Goal: Information Seeking & Learning: Learn about a topic

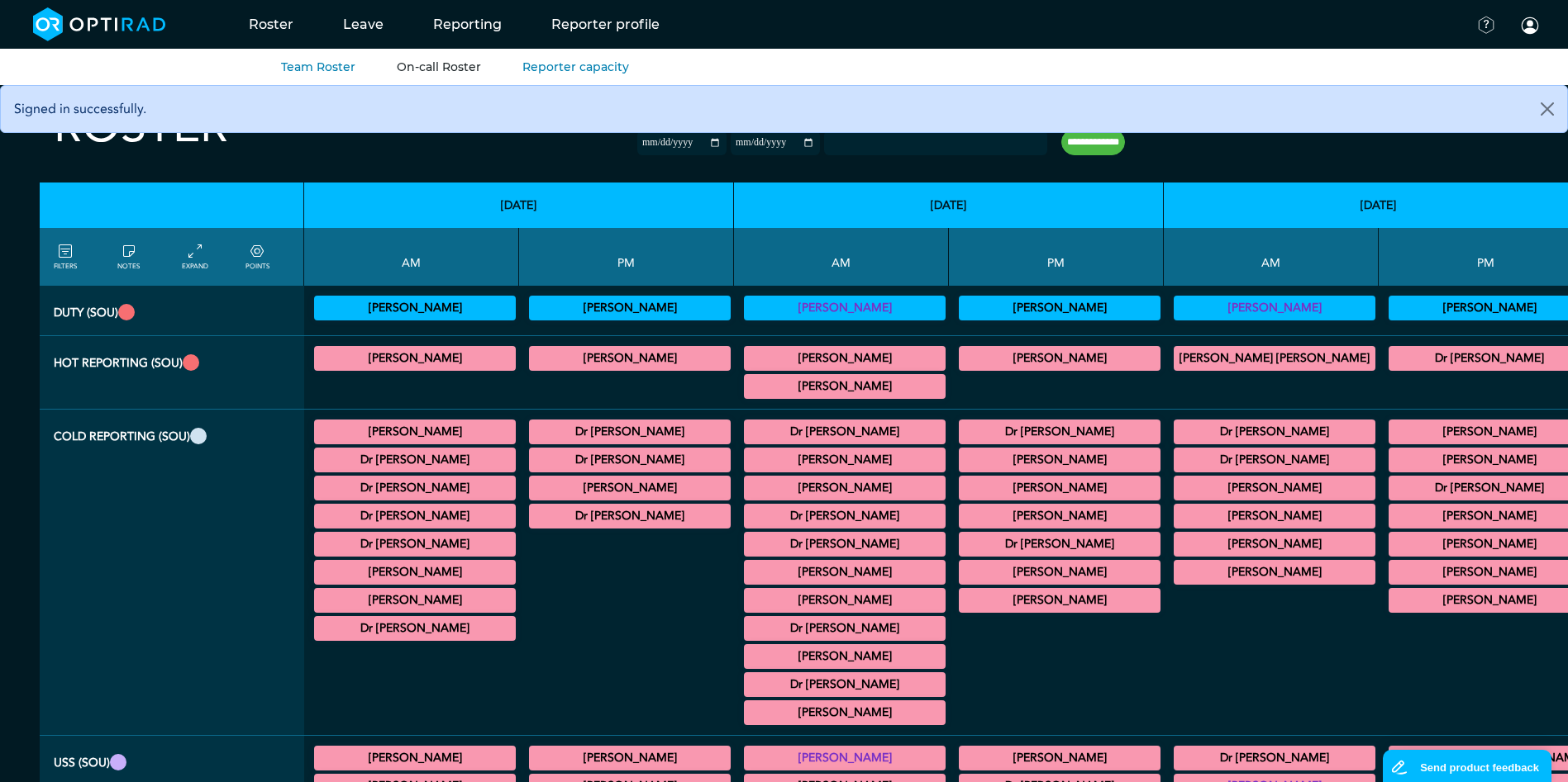
click at [419, 65] on link "On-call Roster" at bounding box center [438, 67] width 84 height 15
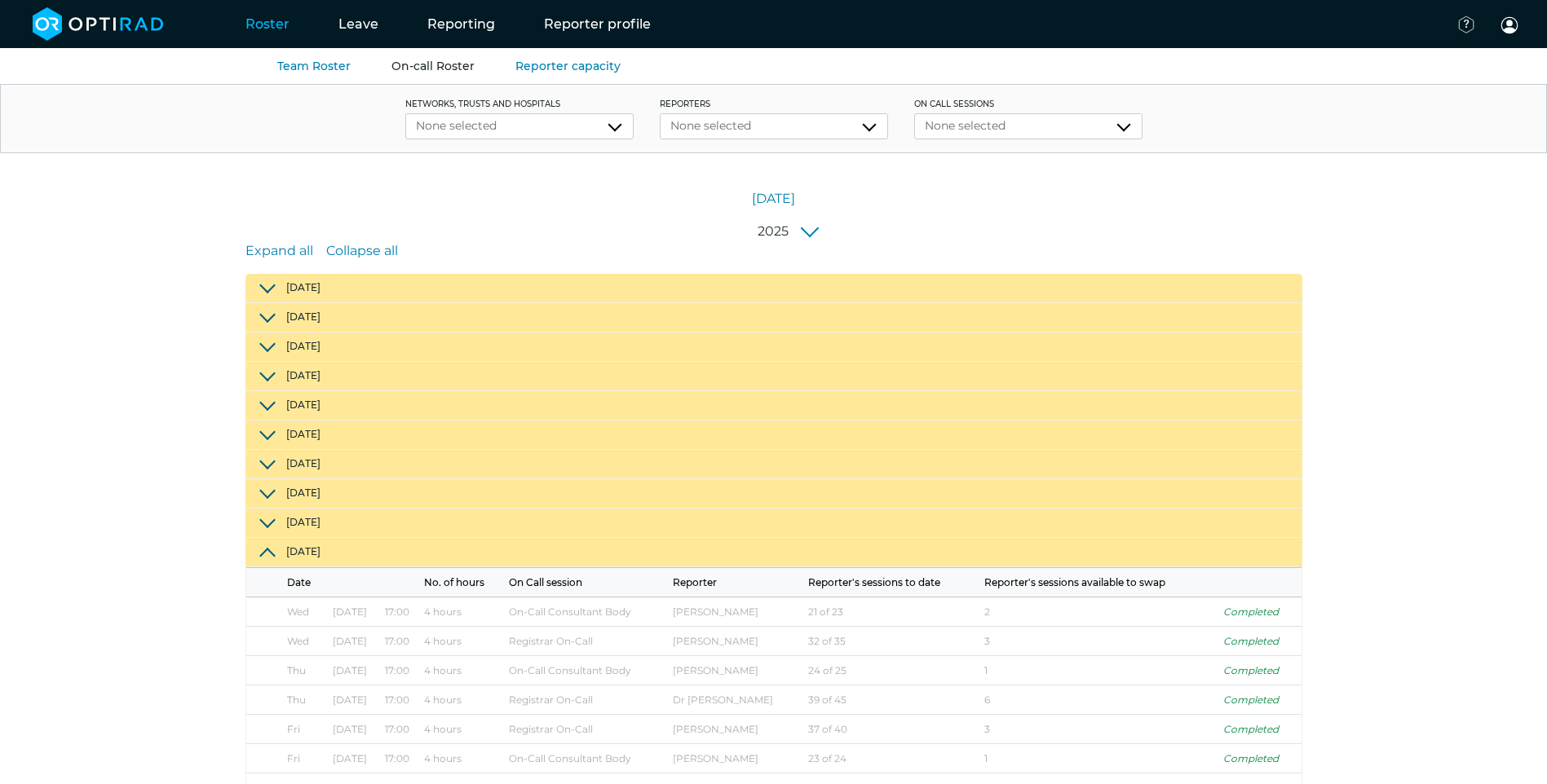
click at [258, 547] on button "[DATE]" at bounding box center [774, 552] width 1057 height 29
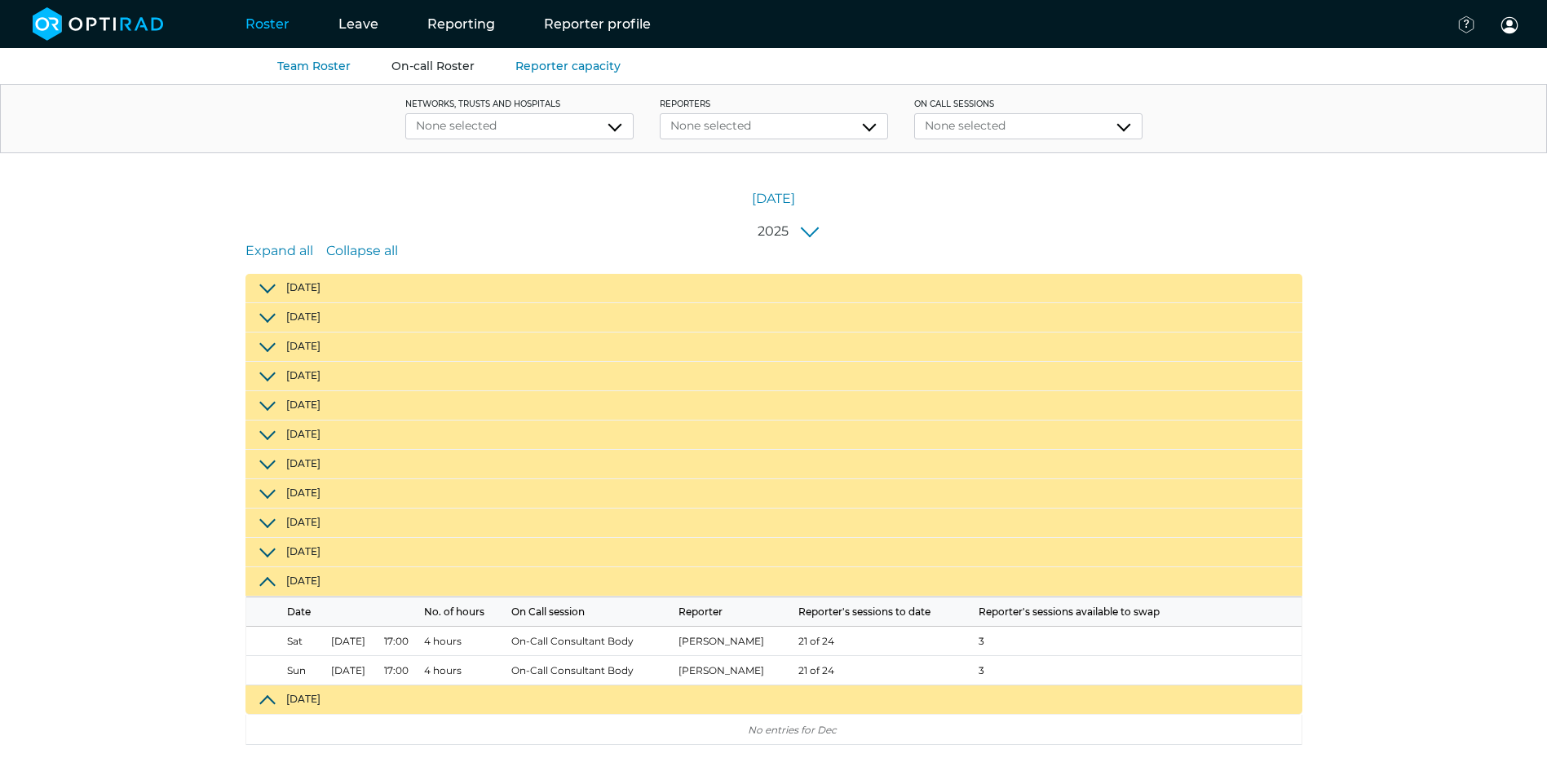
click at [272, 578] on button "[DATE]" at bounding box center [774, 582] width 1057 height 29
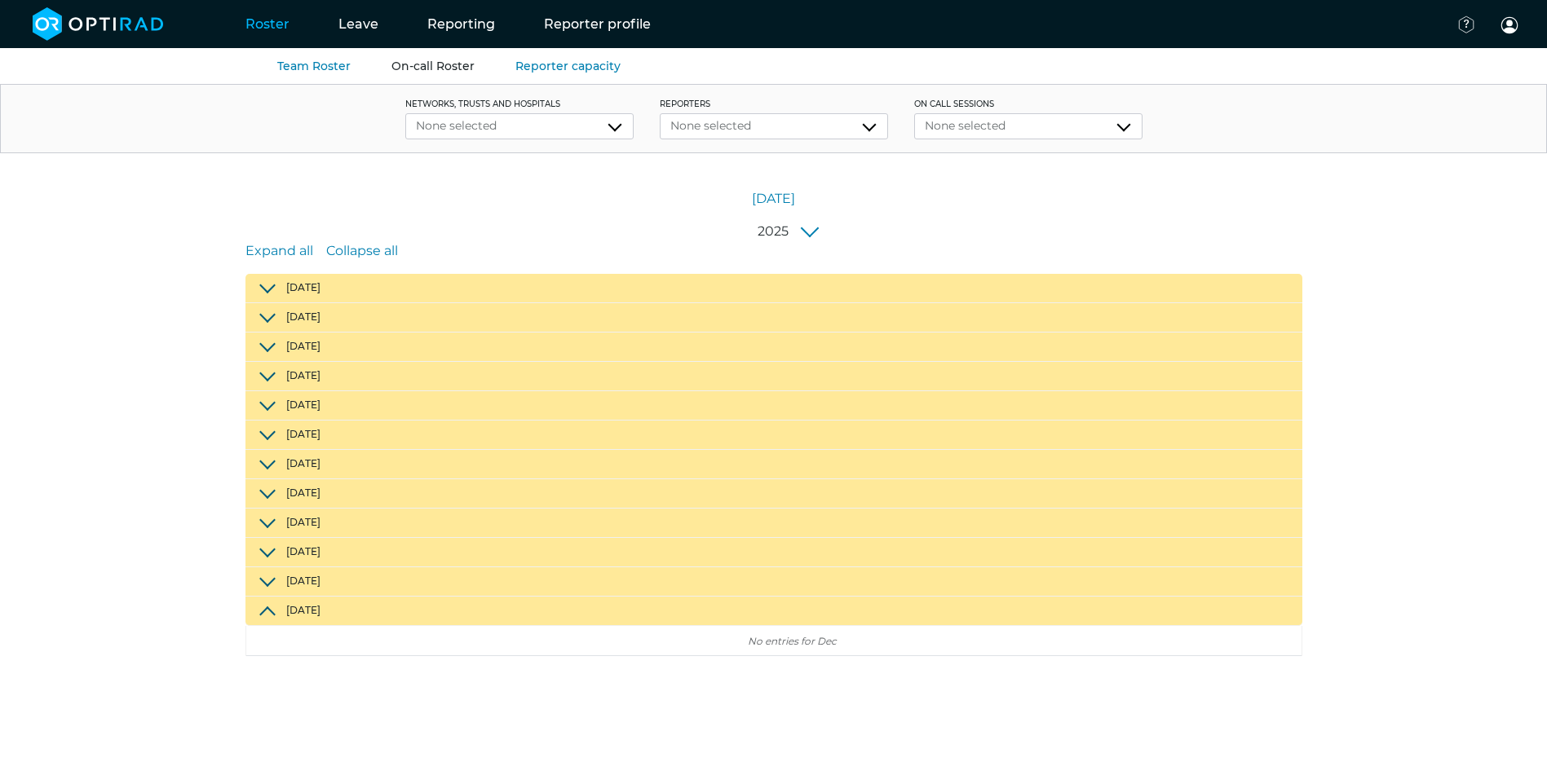
click at [798, 227] on button "2025" at bounding box center [787, 232] width 78 height 20
click at [568, 213] on div "[DATE]" at bounding box center [774, 186] width 1547 height 68
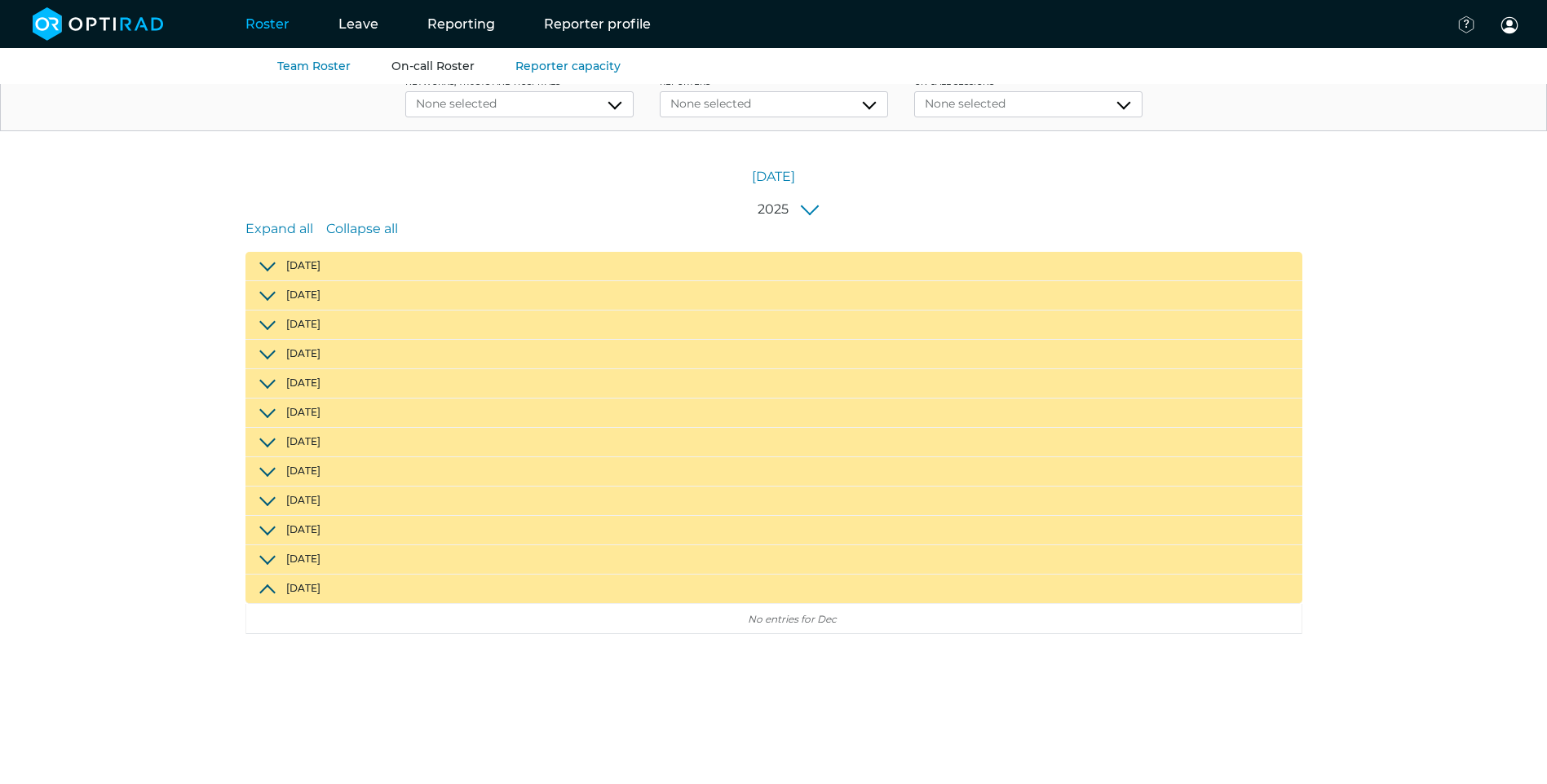
click at [268, 587] on button "[DATE]" at bounding box center [774, 589] width 1057 height 29
click at [267, 581] on button "[DATE]" at bounding box center [774, 589] width 1057 height 29
click at [273, 558] on button "[DATE]" at bounding box center [774, 559] width 1057 height 29
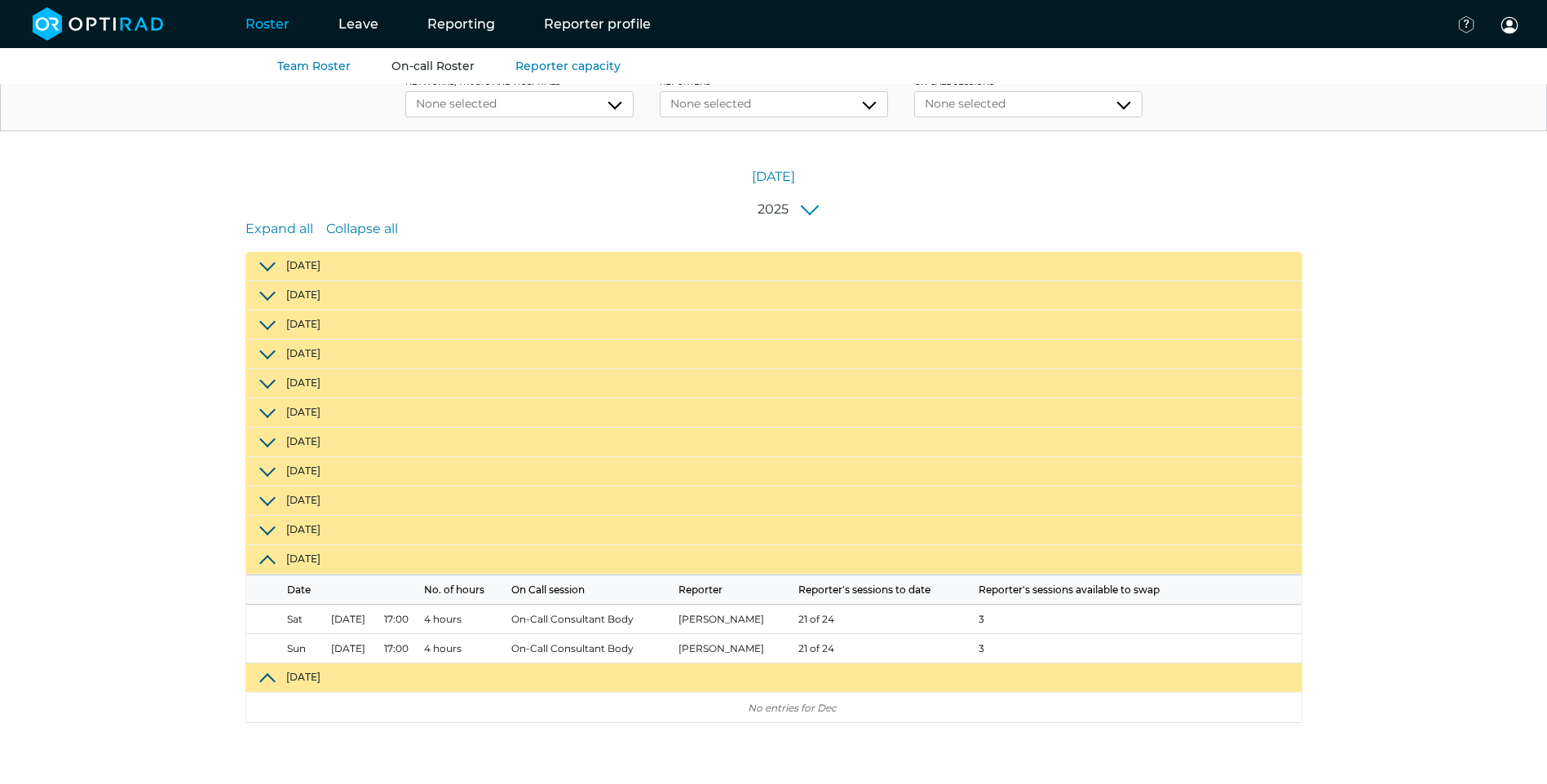
click at [273, 558] on button "[DATE]" at bounding box center [774, 559] width 1057 height 29
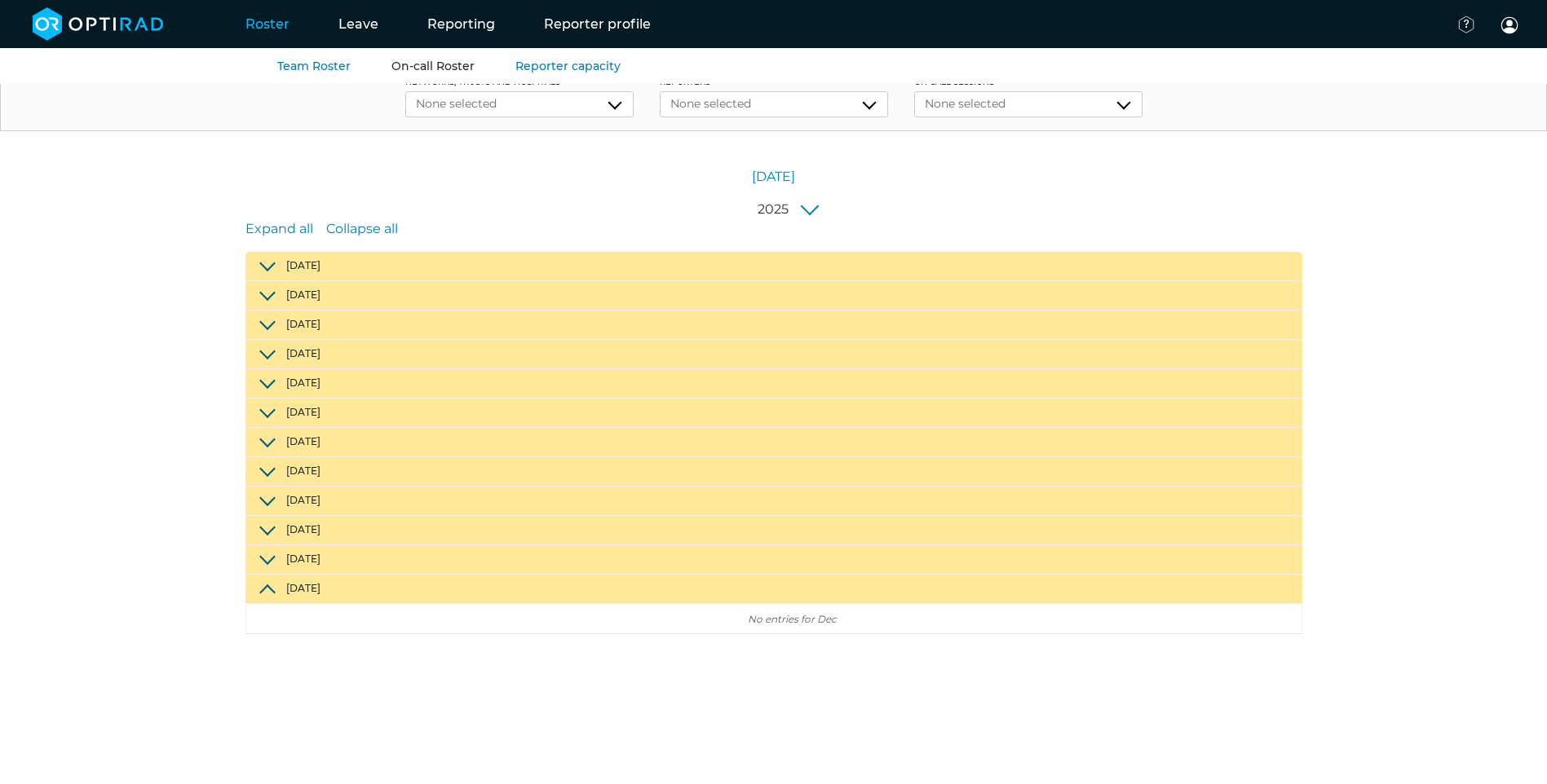
click at [266, 531] on button "[DATE]" at bounding box center [774, 530] width 1057 height 29
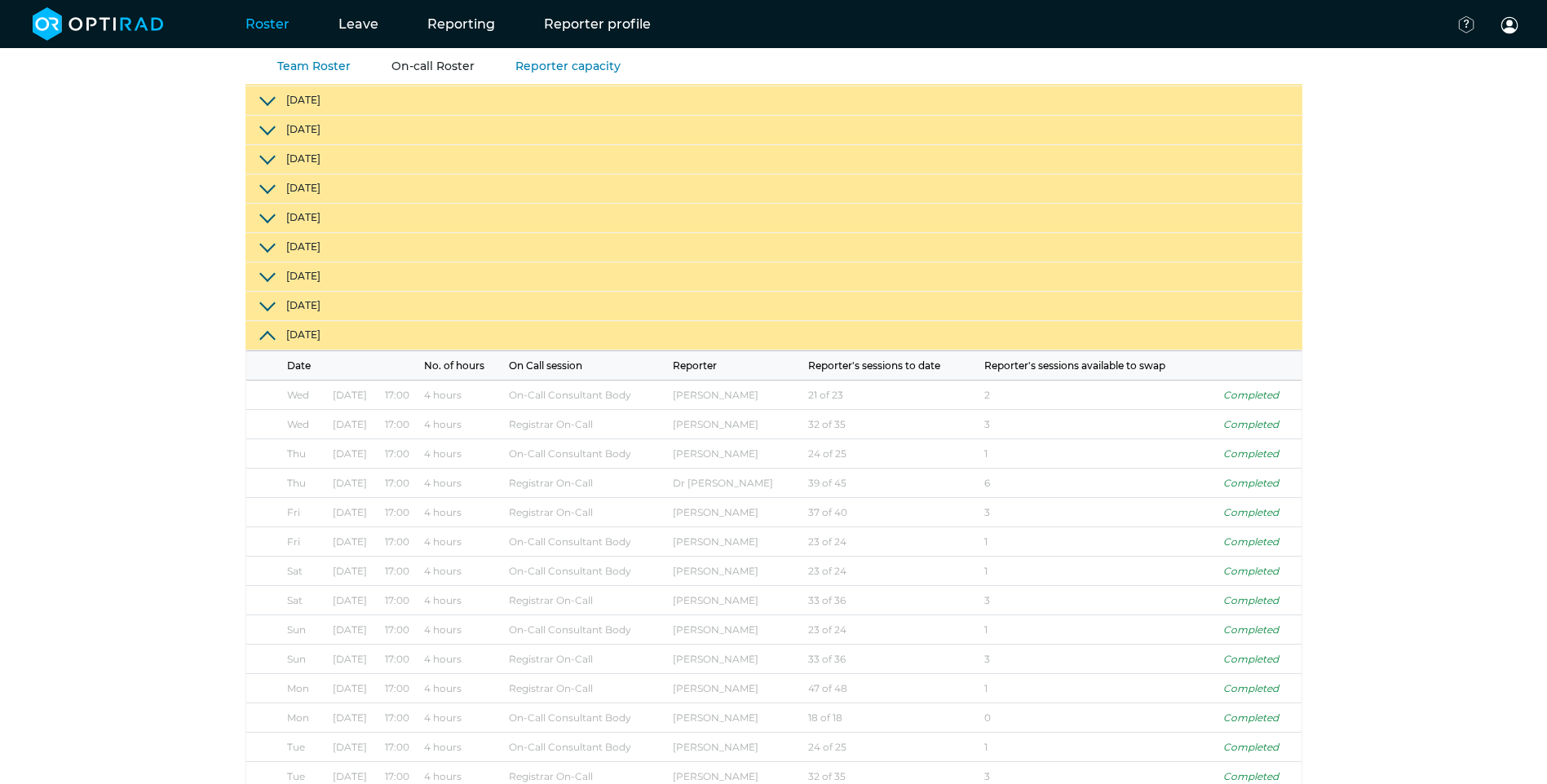
scroll to position [185, 0]
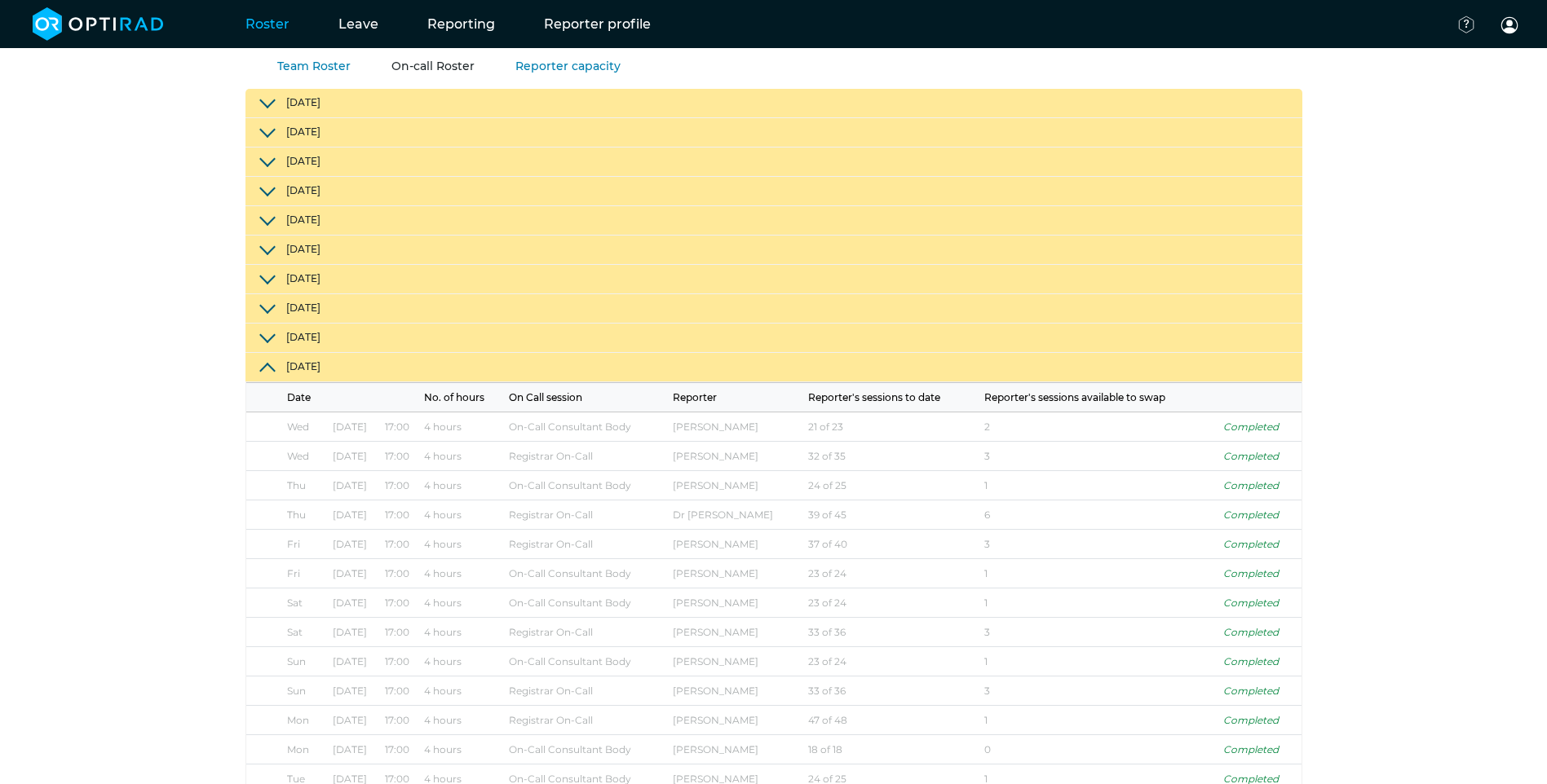
click at [274, 366] on button "[DATE]" at bounding box center [774, 367] width 1057 height 29
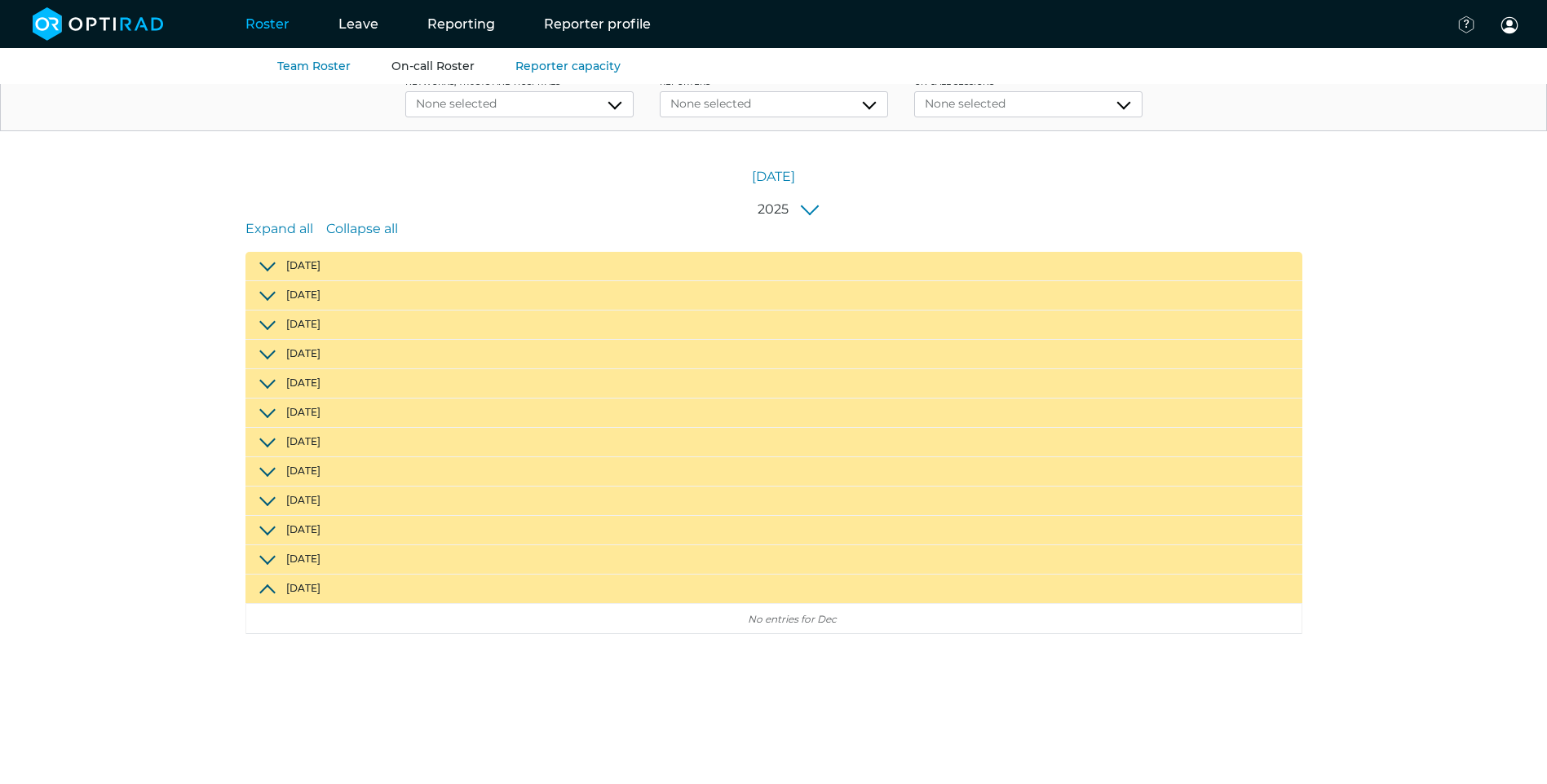
scroll to position [22, 0]
click at [268, 501] on button "[DATE]" at bounding box center [774, 501] width 1057 height 29
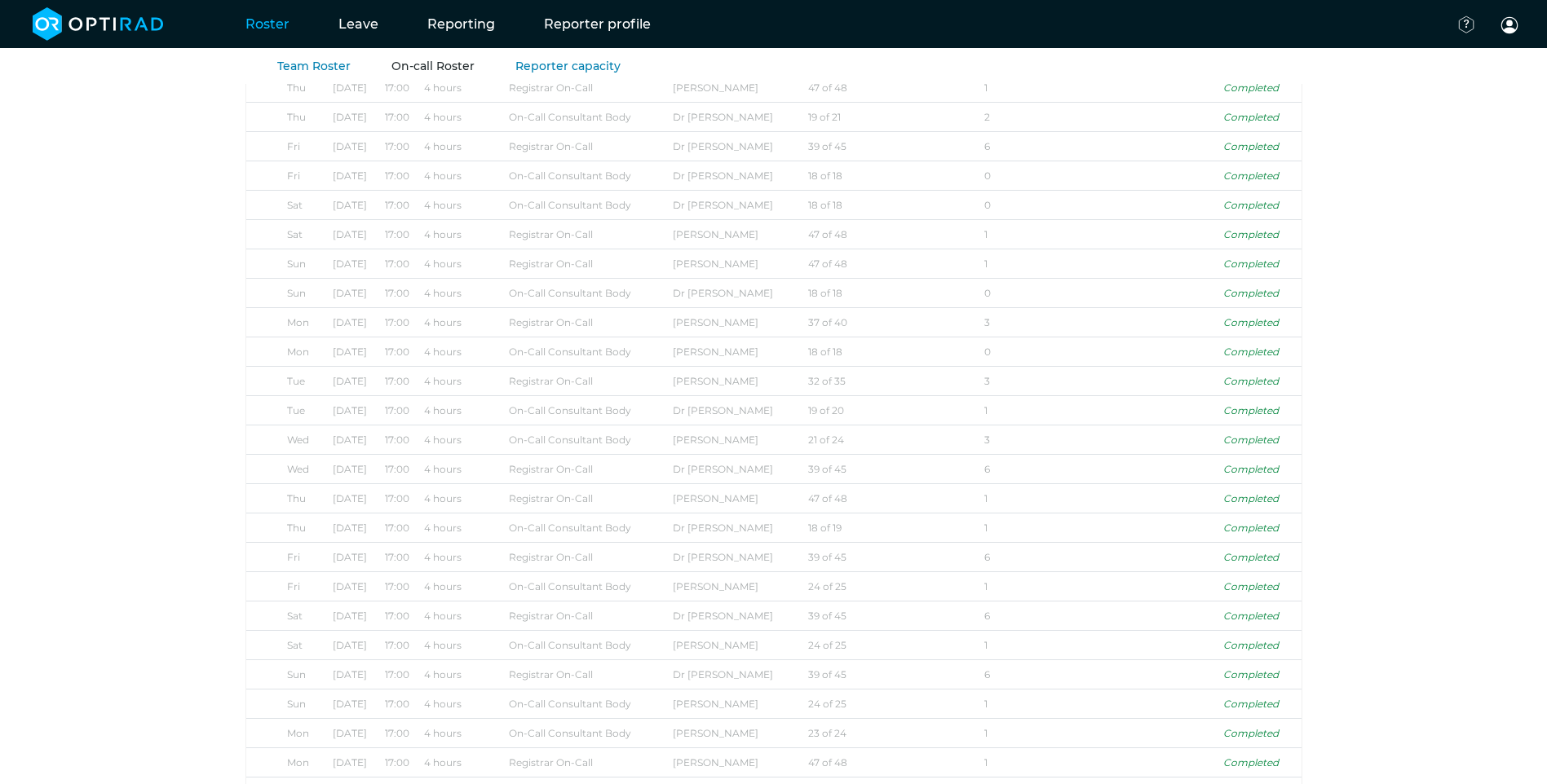
scroll to position [1163, 0]
drag, startPoint x: 834, startPoint y: 706, endPoint x: 856, endPoint y: 707, distance: 22.0
click at [856, 707] on td "18 of 18" at bounding box center [893, 710] width 177 height 29
click at [856, 709] on td "18 of 18" at bounding box center [893, 710] width 177 height 29
drag, startPoint x: 856, startPoint y: 709, endPoint x: 783, endPoint y: 707, distance: 73.0
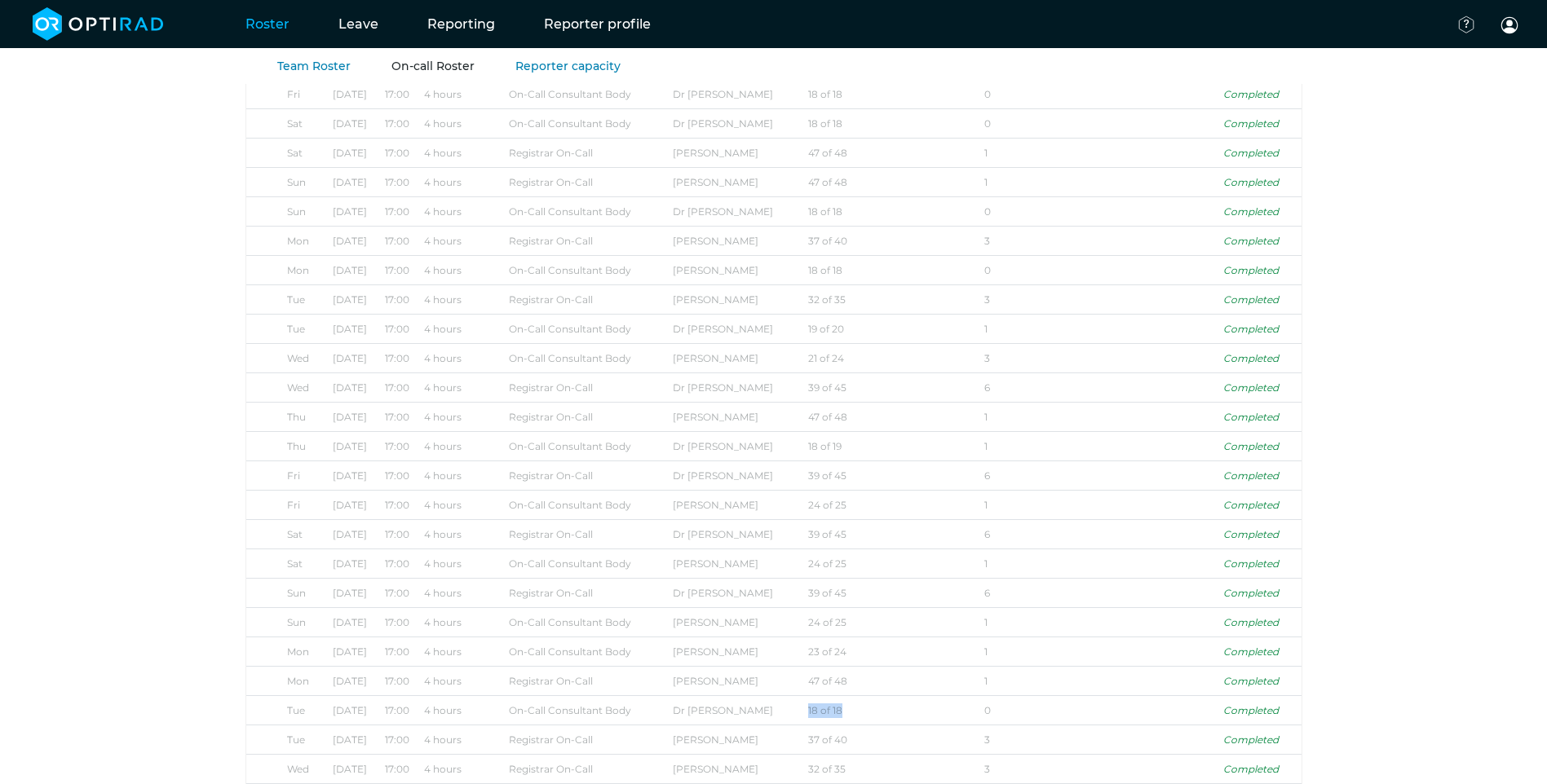
click at [783, 707] on tr "[DATE] 17:00 4 hours On-Call Consultant Body Dr [PERSON_NAME] 18 of 18 0 Comple…" at bounding box center [774, 710] width 1055 height 29
drag, startPoint x: 783, startPoint y: 707, endPoint x: 778, endPoint y: 686, distance: 21.6
click at [778, 686] on td "[PERSON_NAME]" at bounding box center [737, 681] width 136 height 29
drag, startPoint x: 803, startPoint y: 681, endPoint x: 849, endPoint y: 678, distance: 46.1
click at [849, 678] on tr "[DATE] 17:00 4 hours Registrar On-Call [PERSON_NAME] 47 of 48 1 Completed" at bounding box center [774, 681] width 1055 height 29
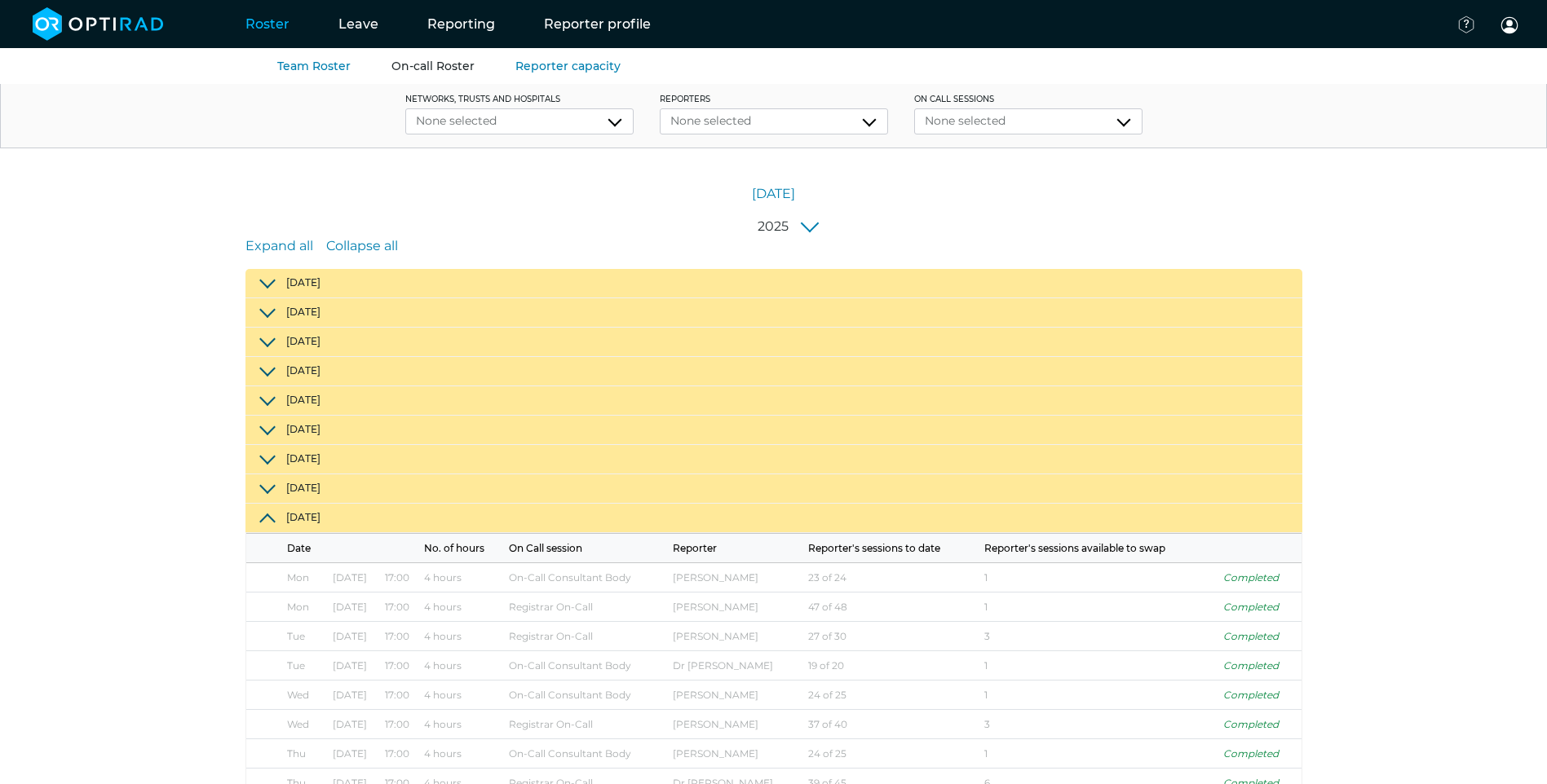
scroll to position [0, 0]
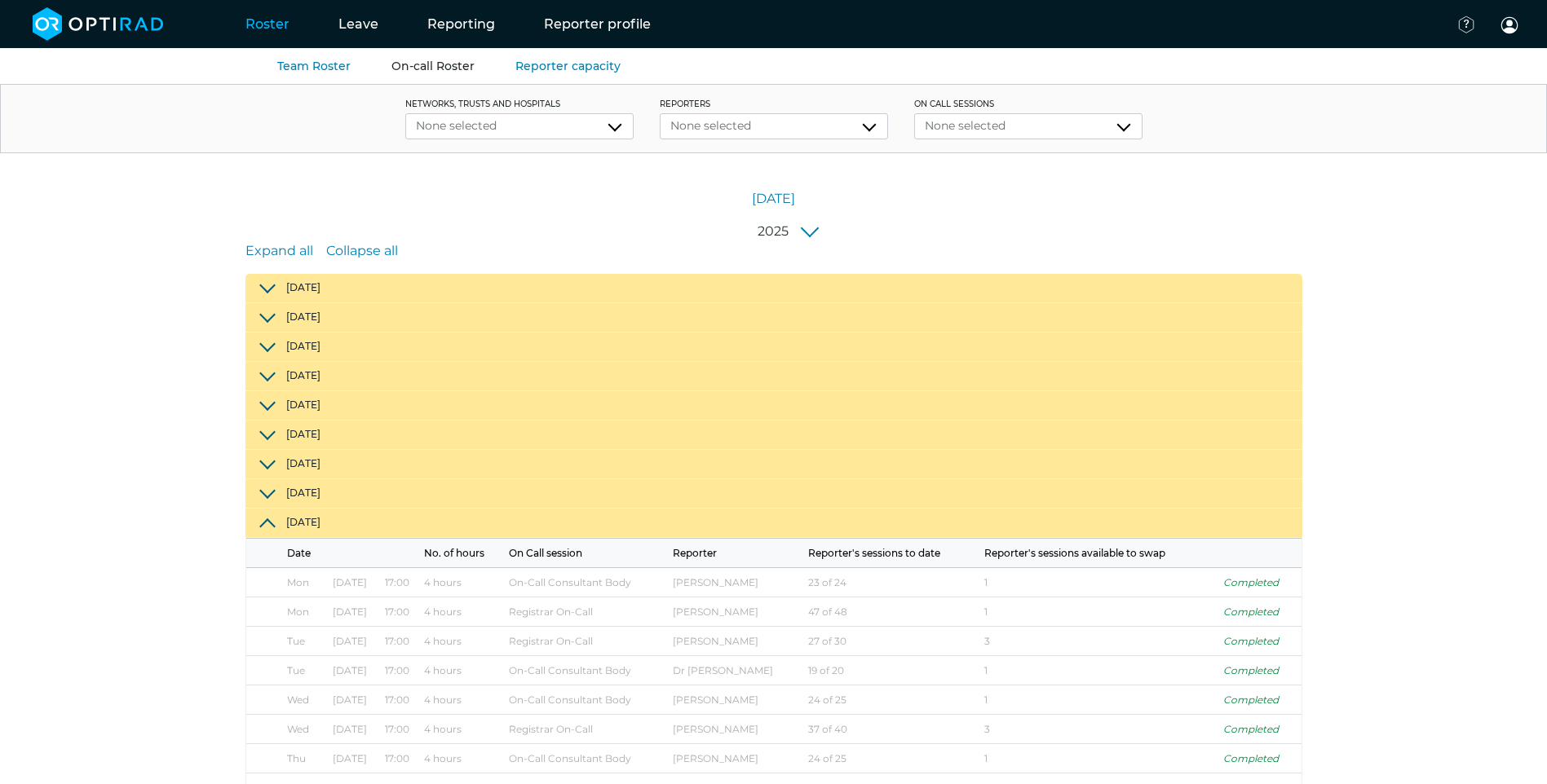
click at [900, 558] on th "Reporter's sessions to date" at bounding box center [893, 553] width 177 height 29
click at [900, 549] on th "Reporter's sessions to date" at bounding box center [893, 553] width 177 height 29
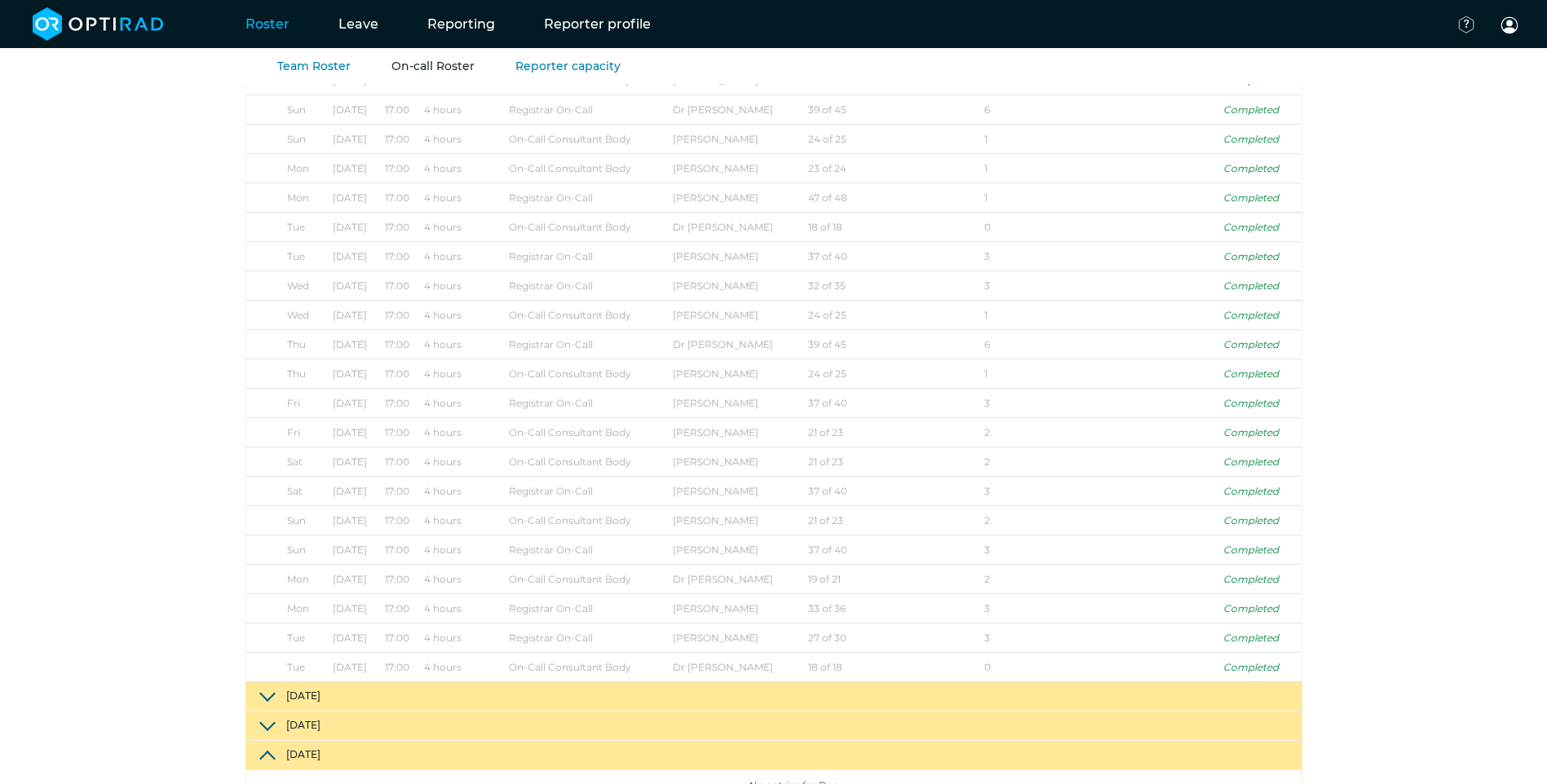
scroll to position [1663, 0]
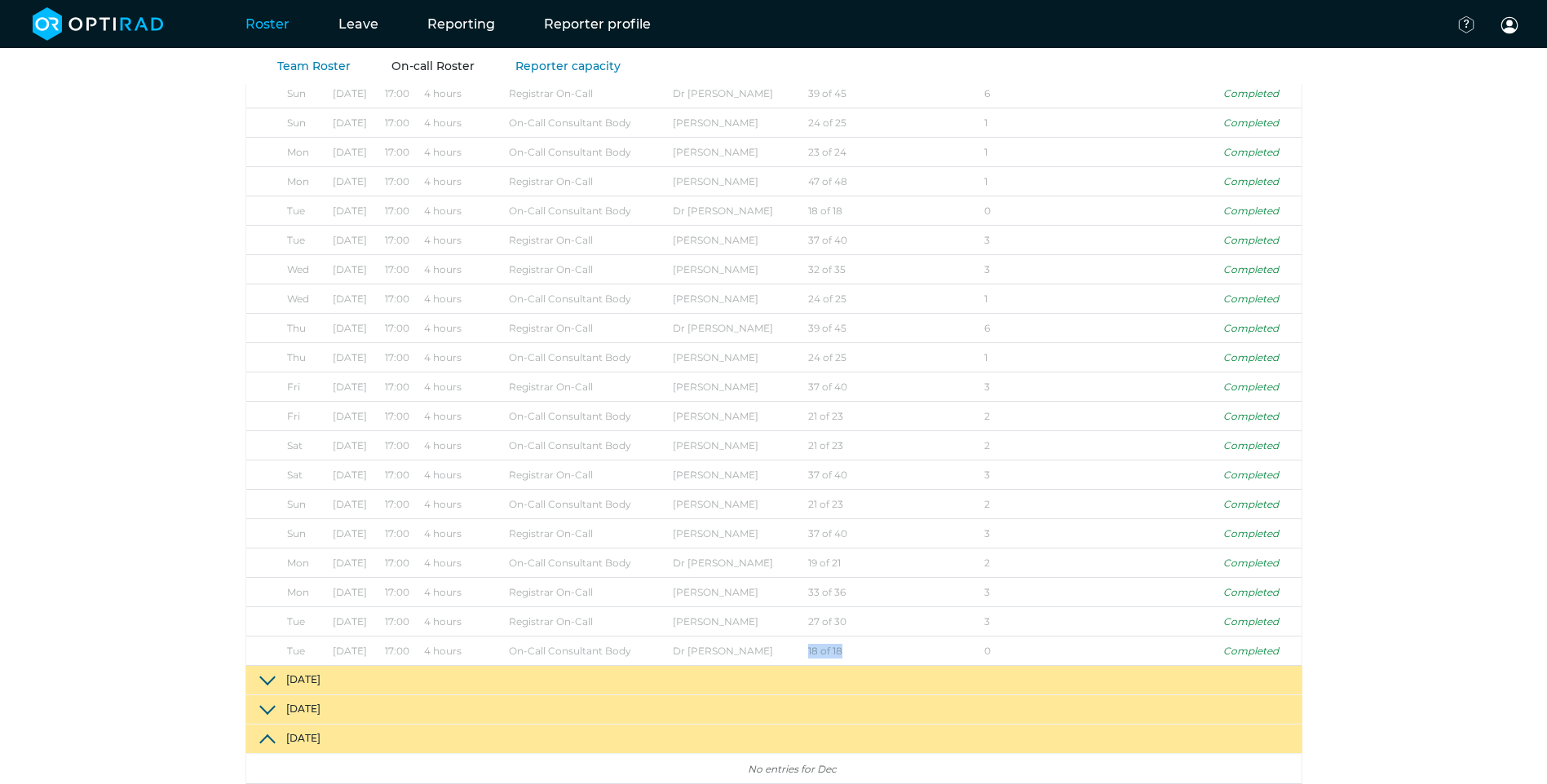
drag, startPoint x: 864, startPoint y: 648, endPoint x: 782, endPoint y: 642, distance: 82.2
click at [782, 642] on tr "[DATE] 17:00 4 hours On-Call Consultant Body Dr [PERSON_NAME] 18 of 18 0 Comple…" at bounding box center [774, 651] width 1055 height 29
drag, startPoint x: 782, startPoint y: 642, endPoint x: 731, endPoint y: 550, distance: 105.2
click at [731, 550] on td "Dr [PERSON_NAME]" at bounding box center [737, 563] width 136 height 29
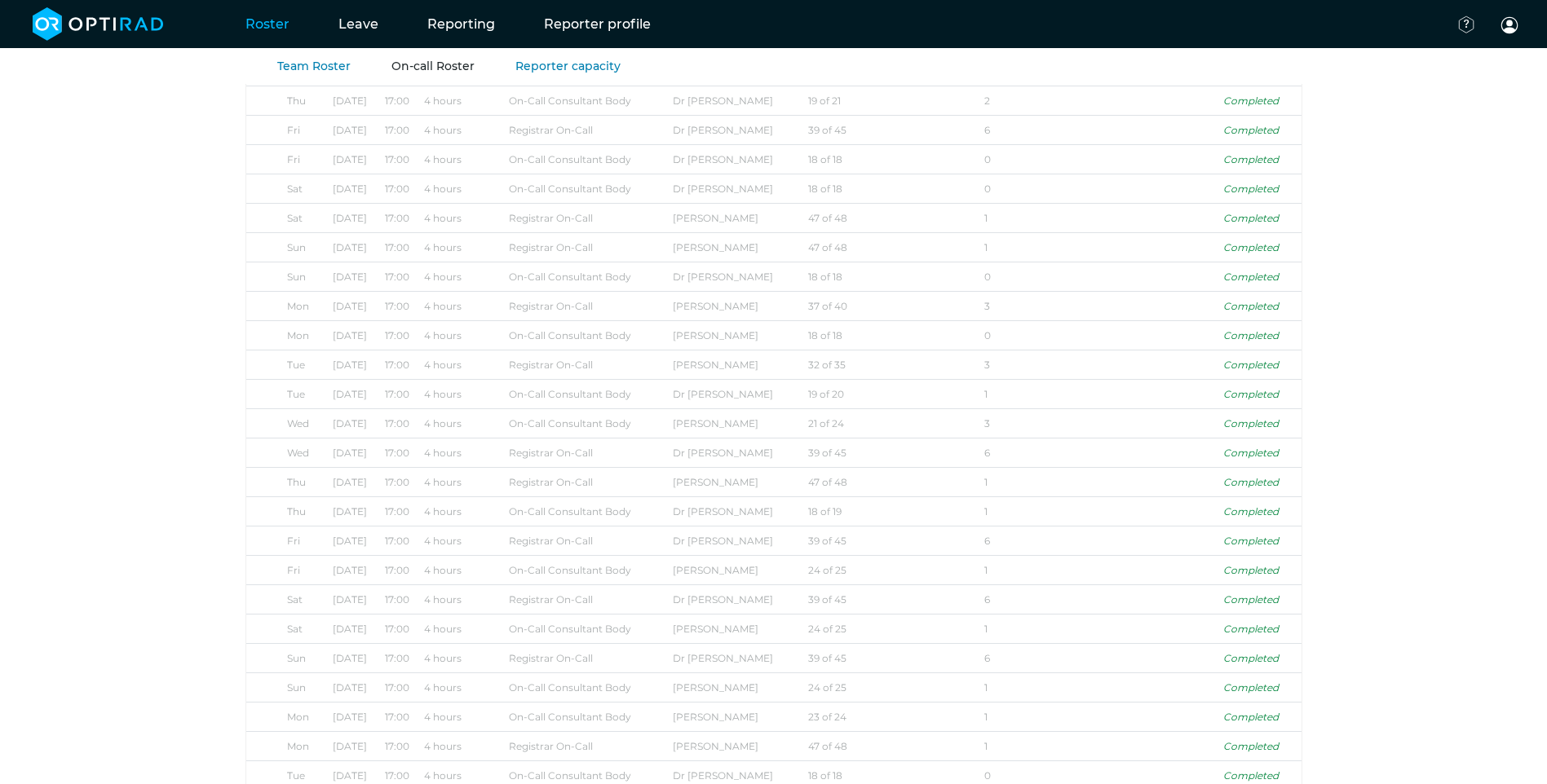
scroll to position [848, 0]
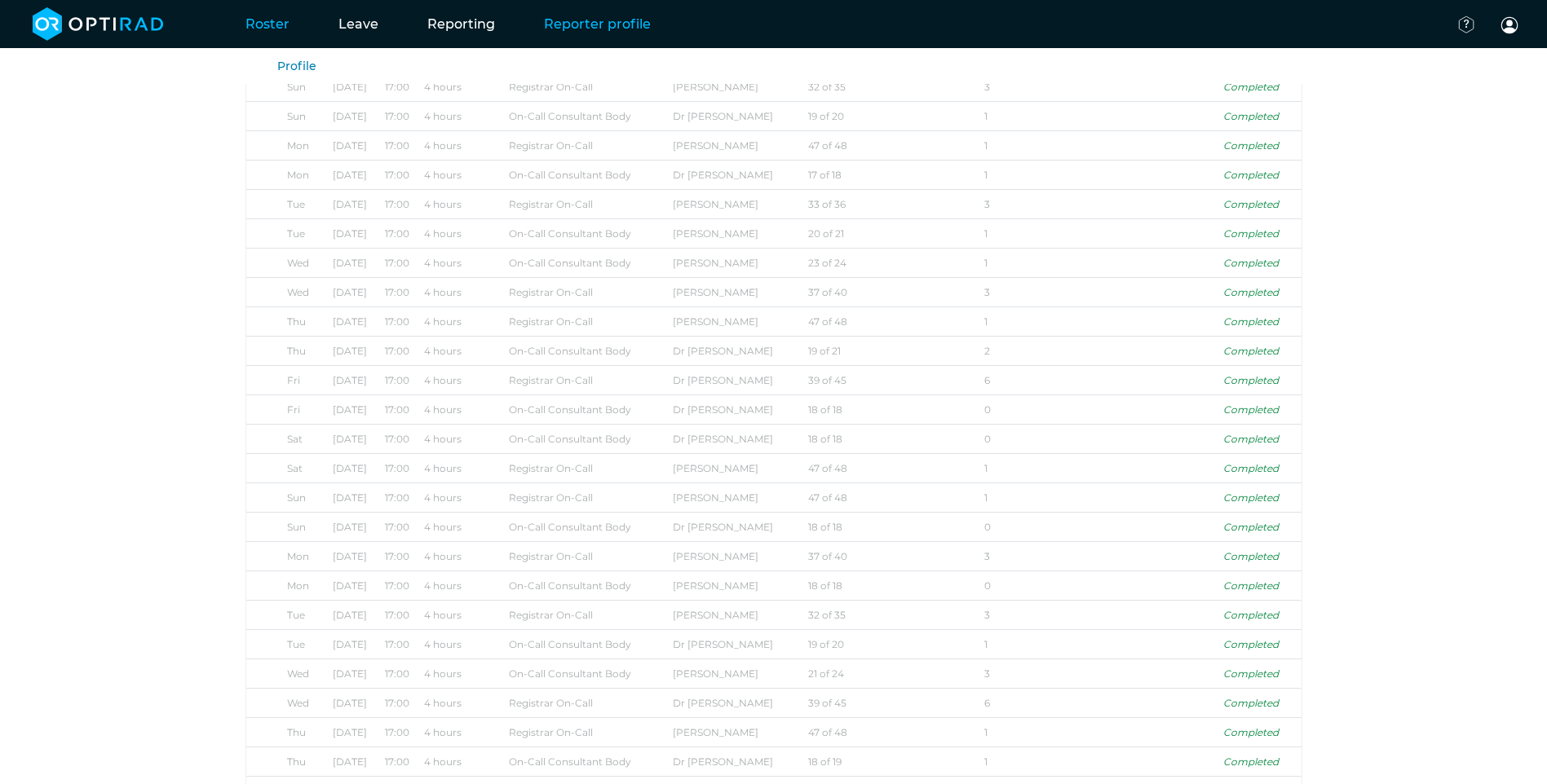
click at [545, 14] on link "Reporter profile" at bounding box center [597, 24] width 156 height 65
